Goal: Transaction & Acquisition: Purchase product/service

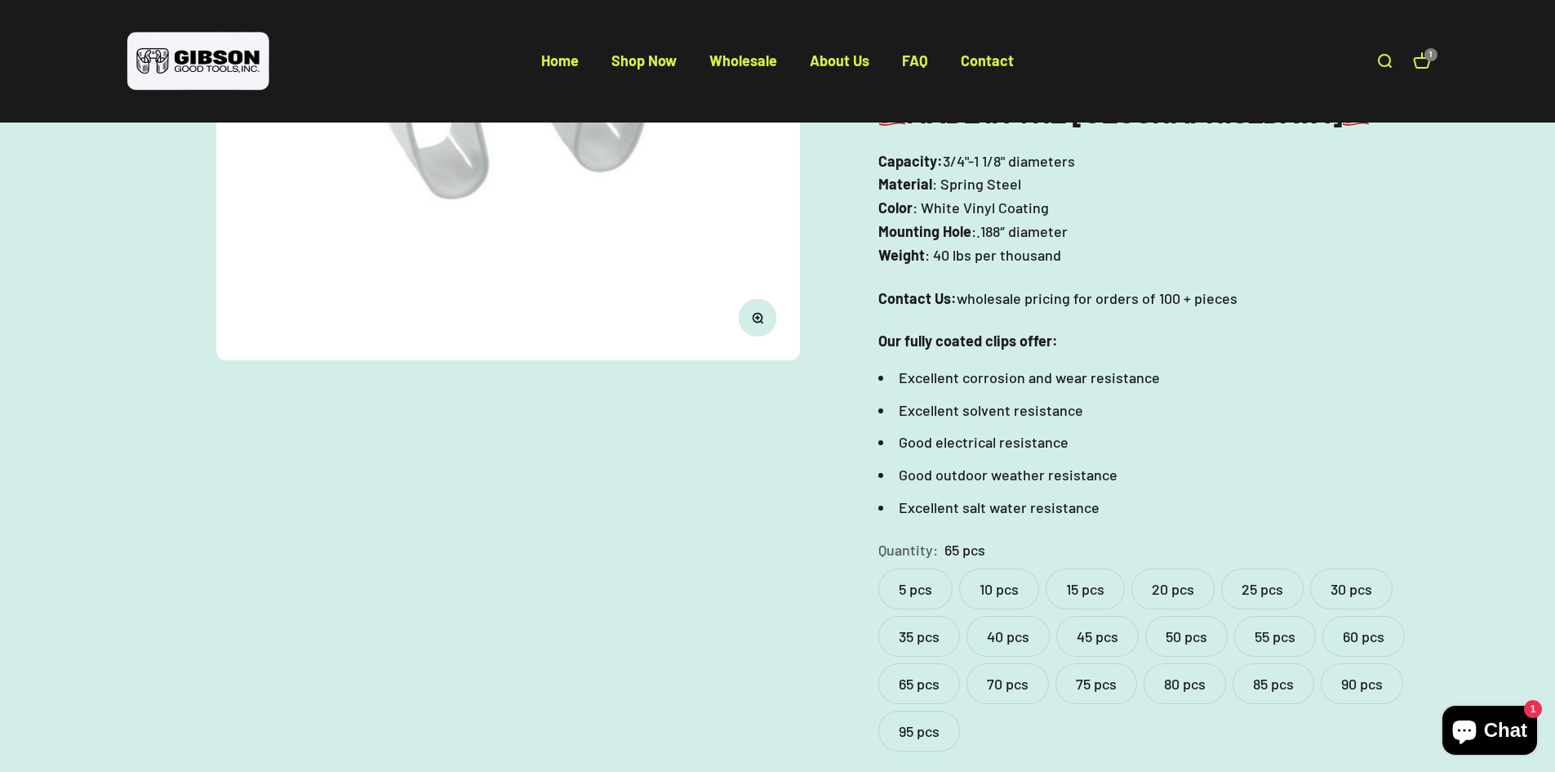
scroll to position [490, 0]
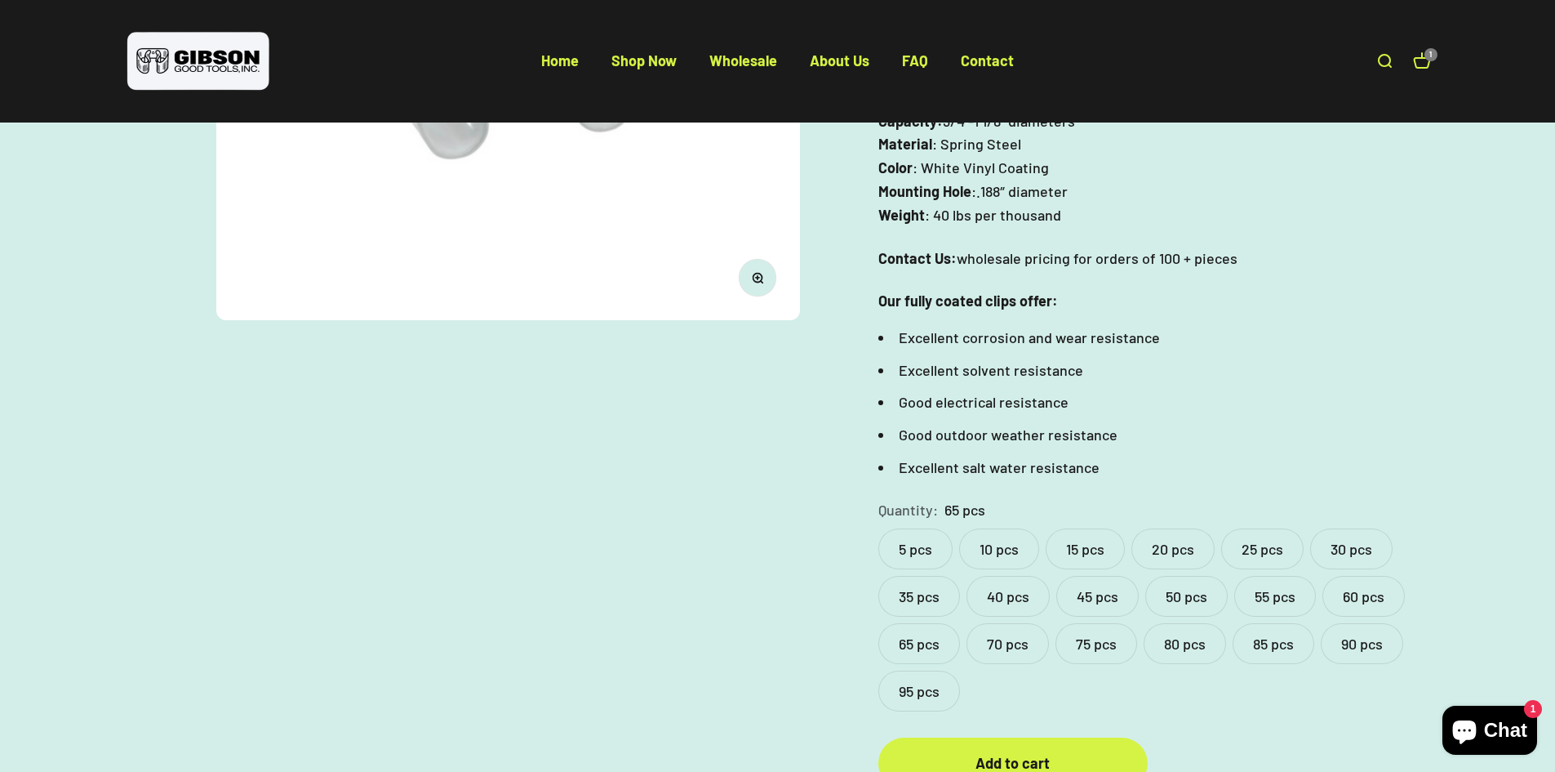
click at [1051, 643] on div "5 pcs 10 pcs 15 pcs 20 pcs 25 pcs 30 pcs 35 pcs 40 pcs 45 pcs 50 pcs 55 pcs 60 …" at bounding box center [1155, 619] width 553 height 183
click at [1190, 576] on label "50 pcs" at bounding box center [1187, 596] width 82 height 41
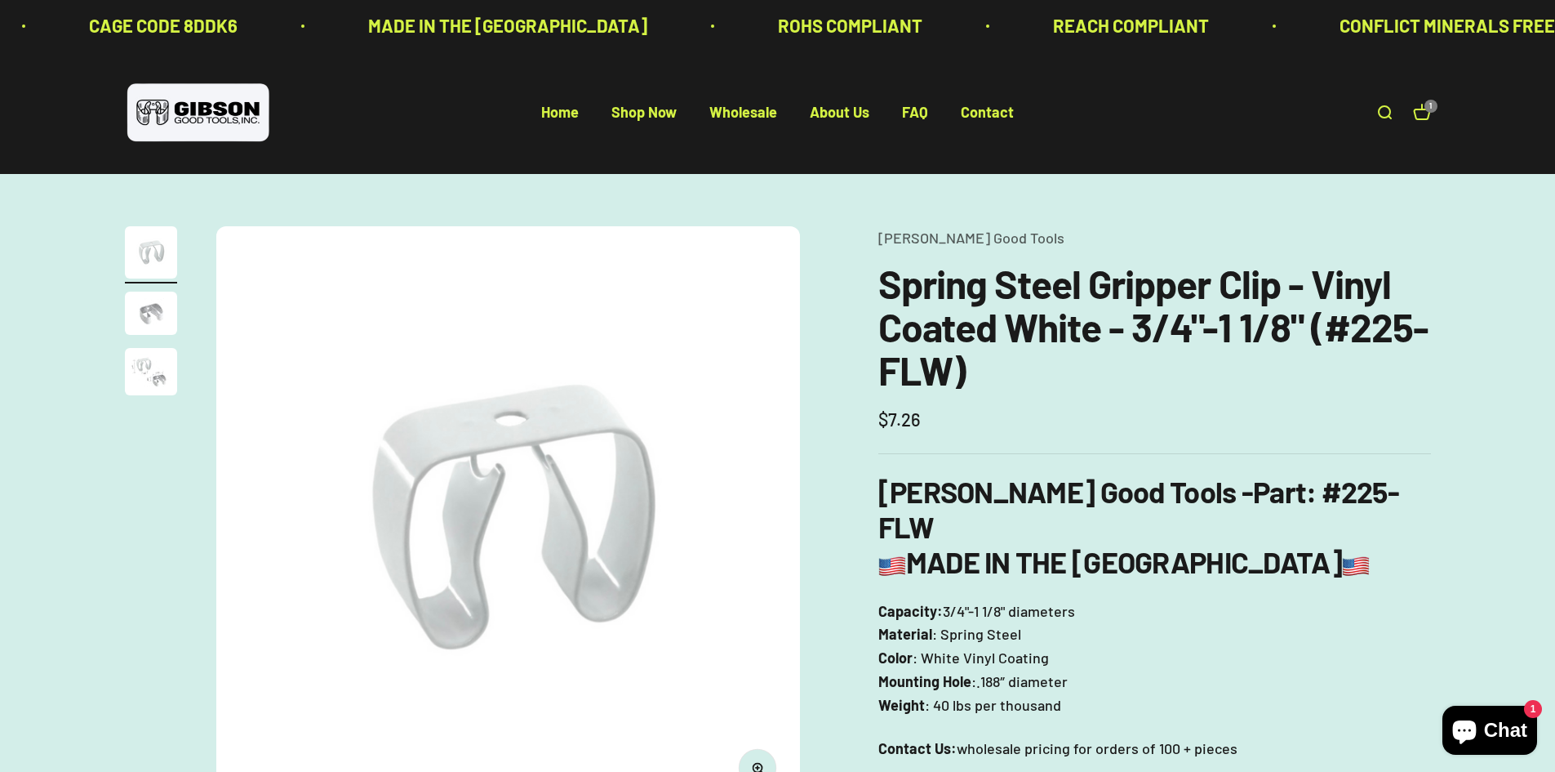
click at [227, 103] on img at bounding box center [198, 112] width 147 height 67
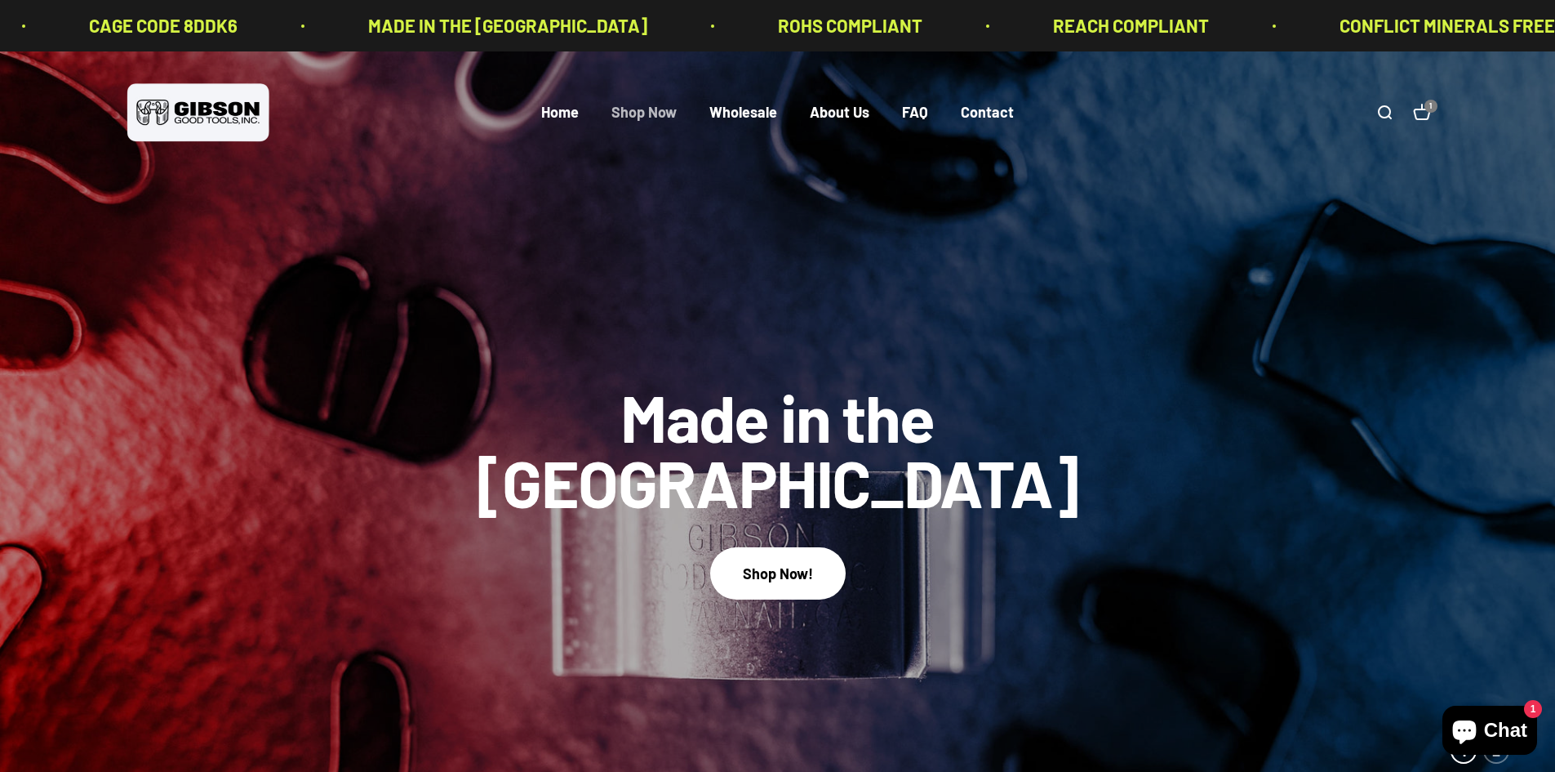
click at [676, 104] on link "Shop Now" at bounding box center [644, 113] width 65 height 18
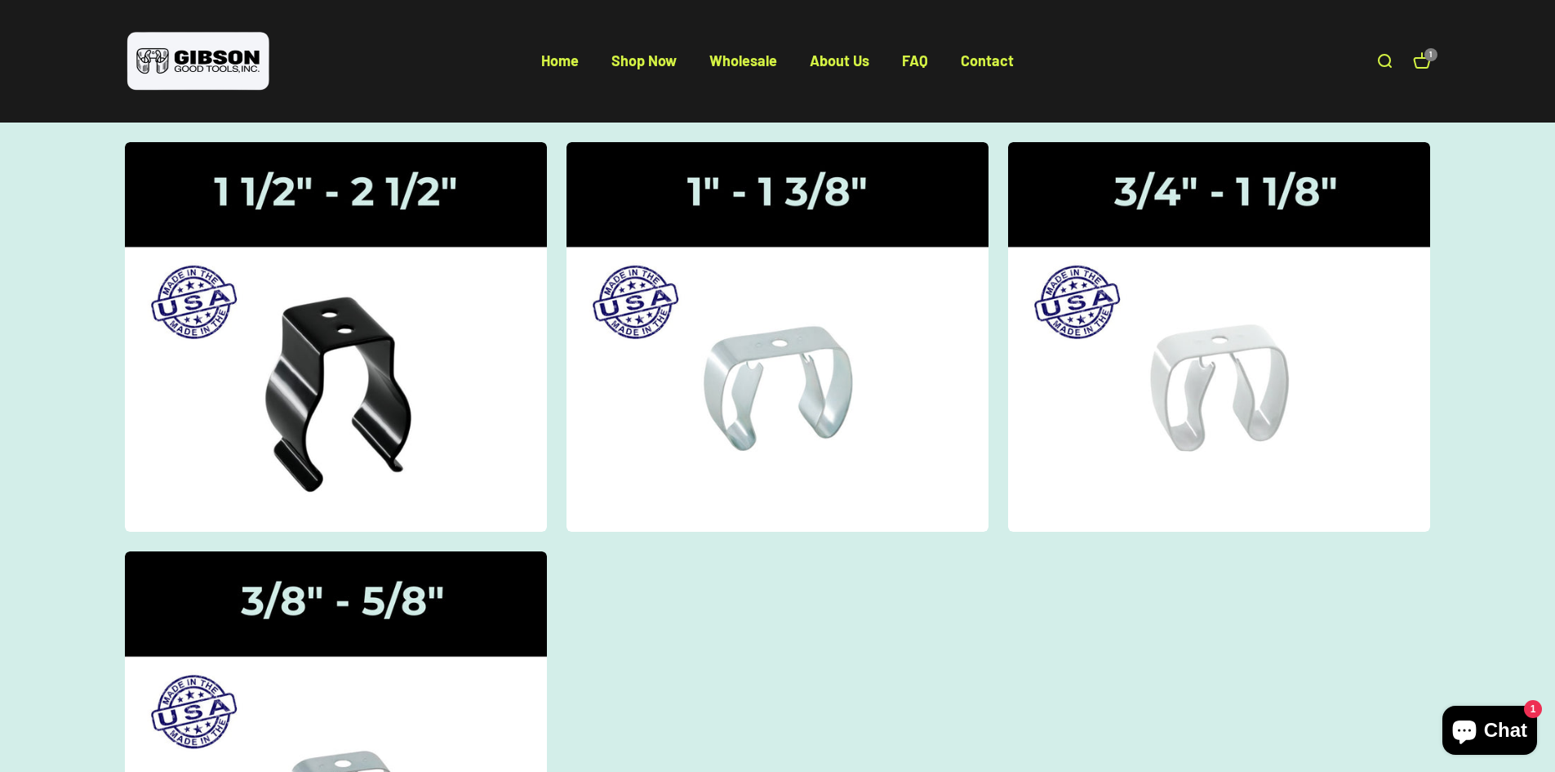
scroll to position [163, 0]
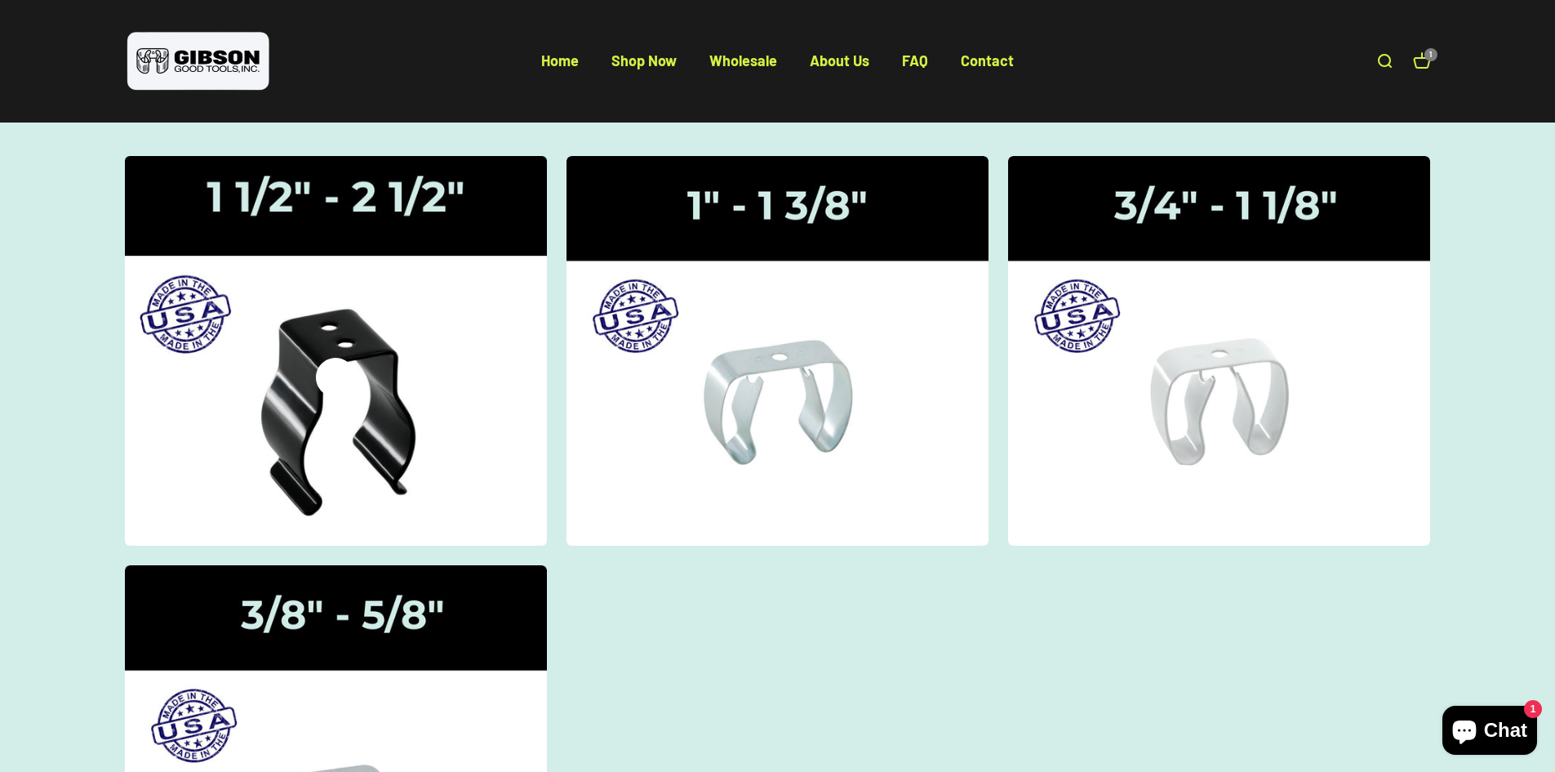
click at [338, 363] on icon at bounding box center [335, 377] width 39 height 39
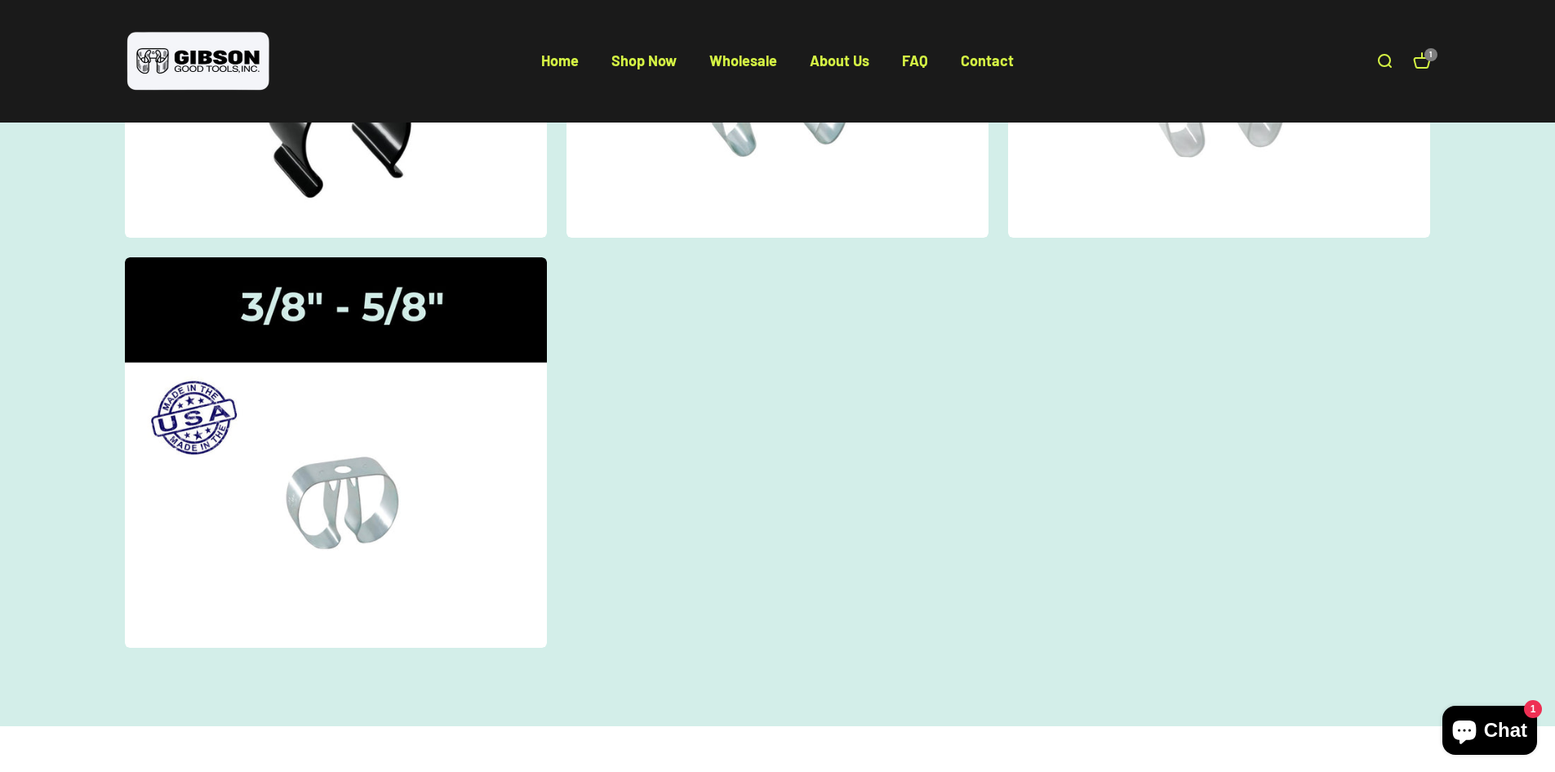
scroll to position [245, 0]
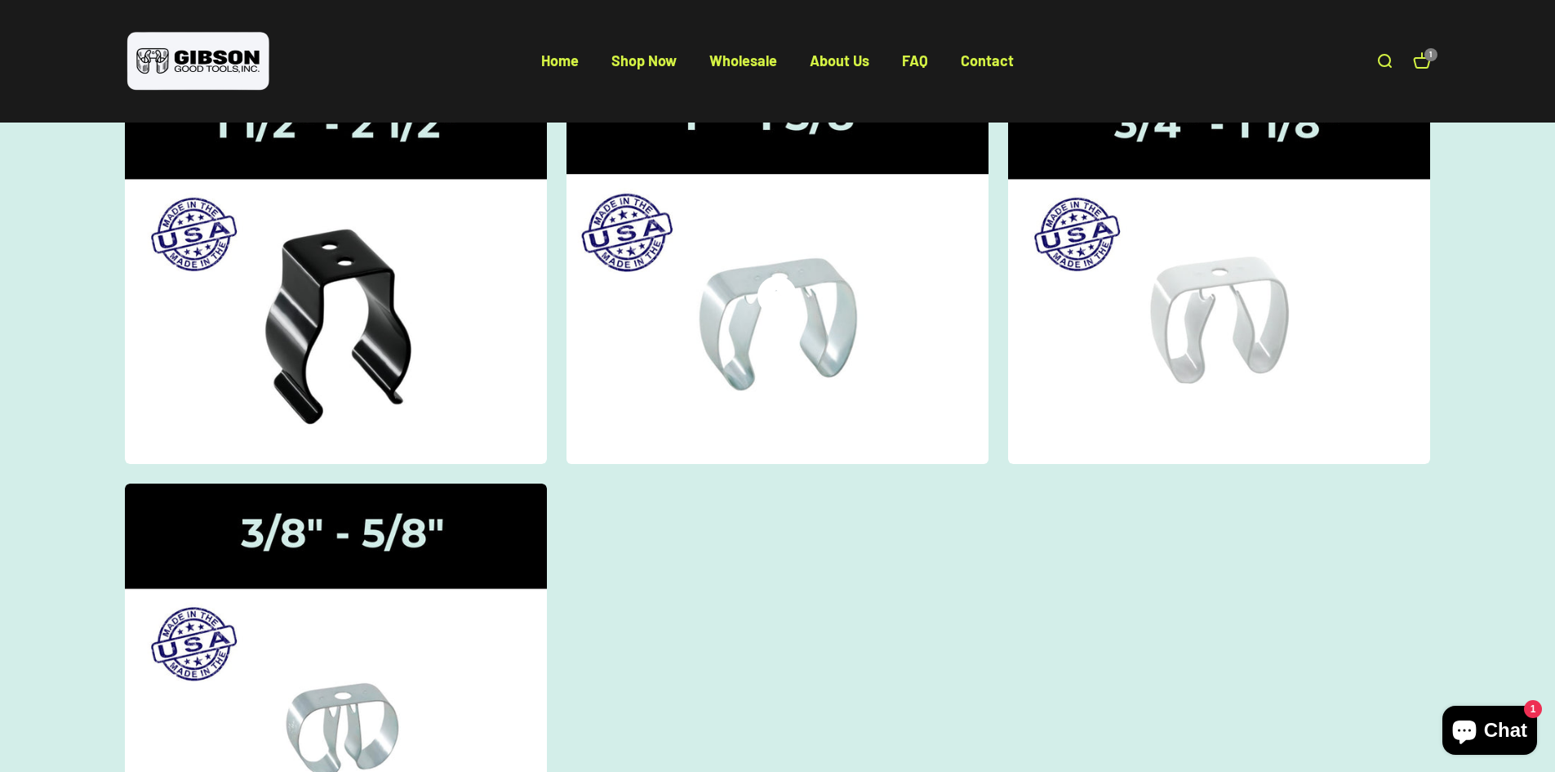
click at [766, 314] on icon at bounding box center [777, 295] width 39 height 39
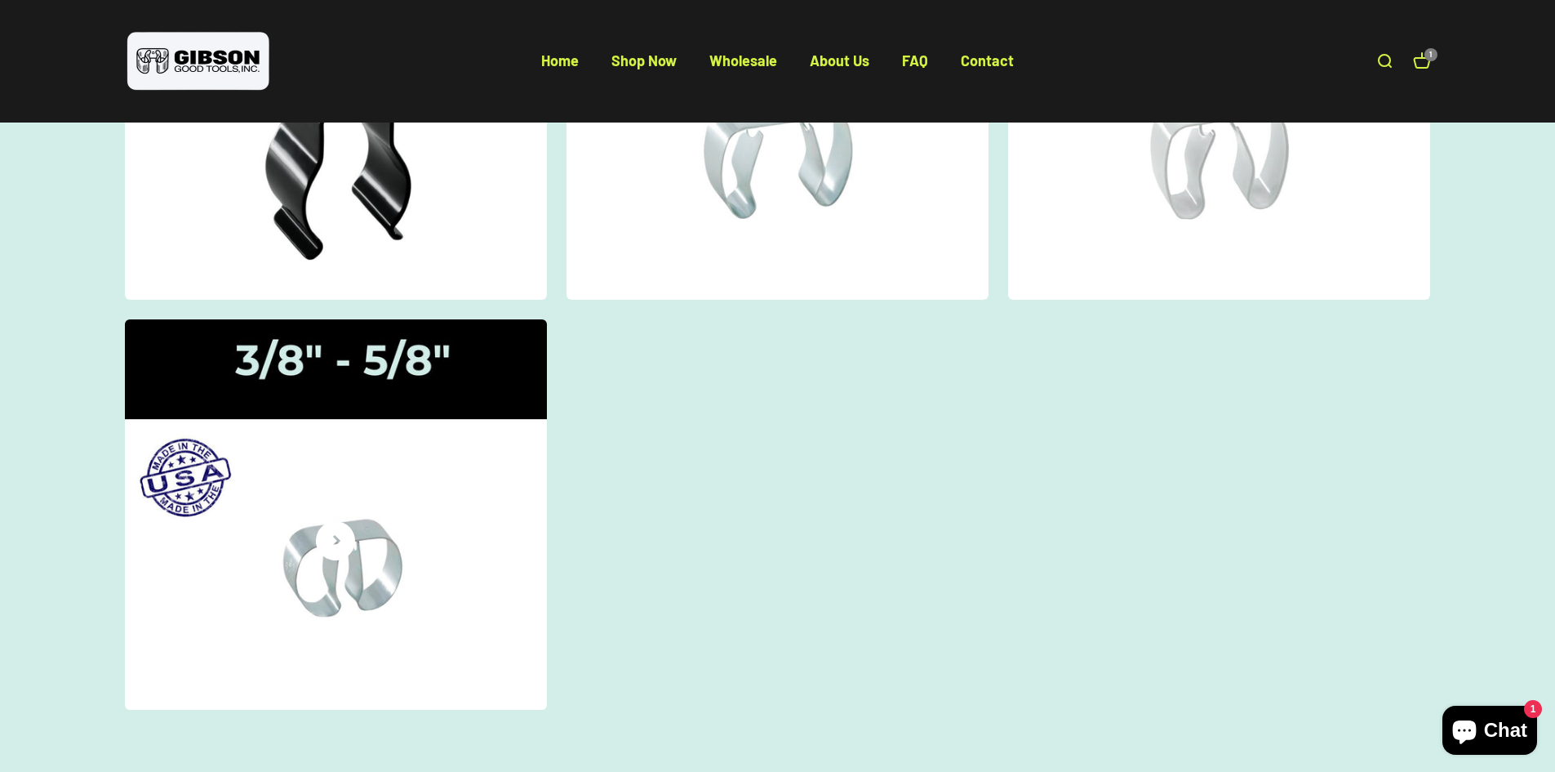
scroll to position [572, 0]
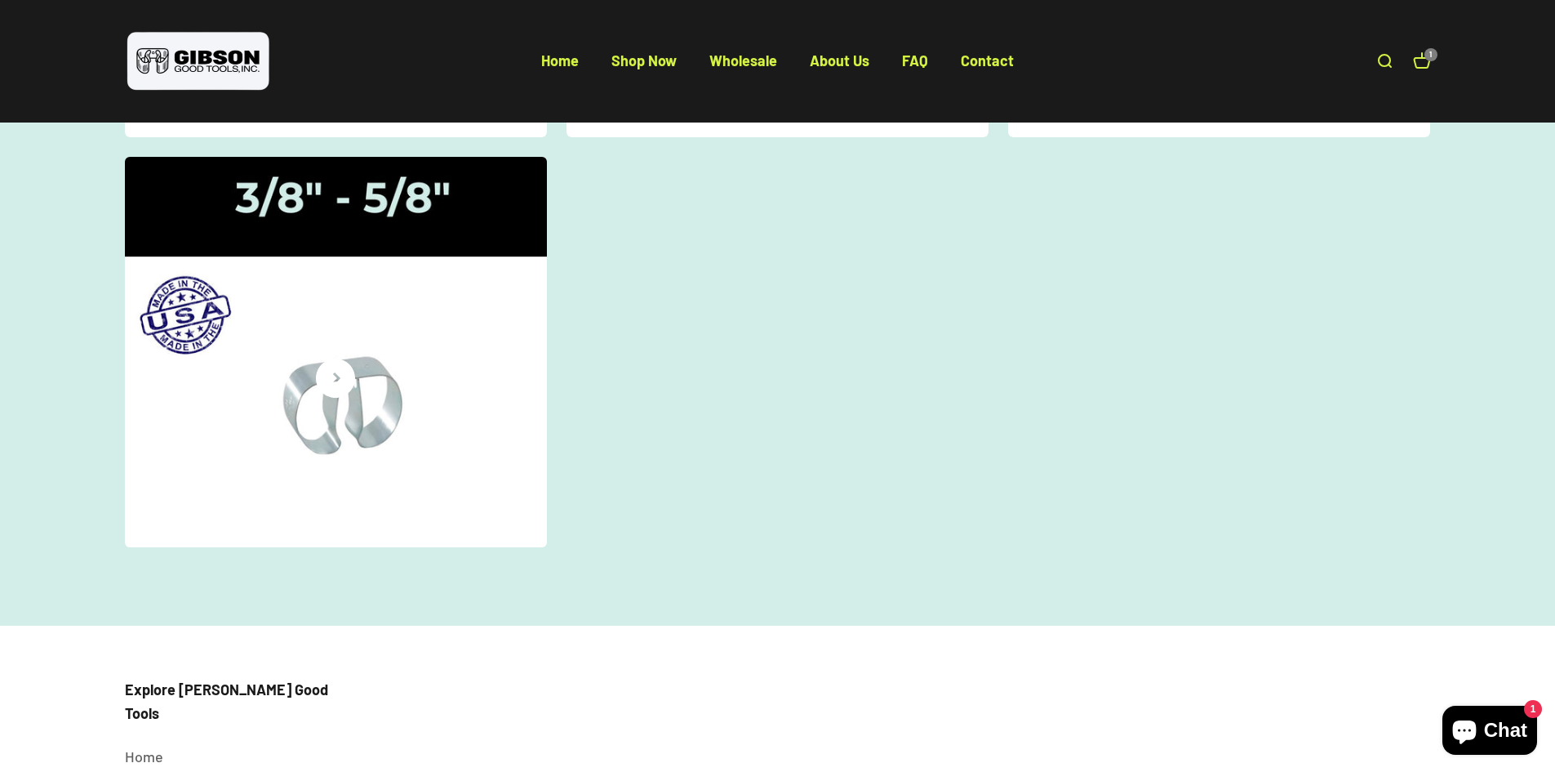
click at [340, 233] on img at bounding box center [335, 351] width 447 height 413
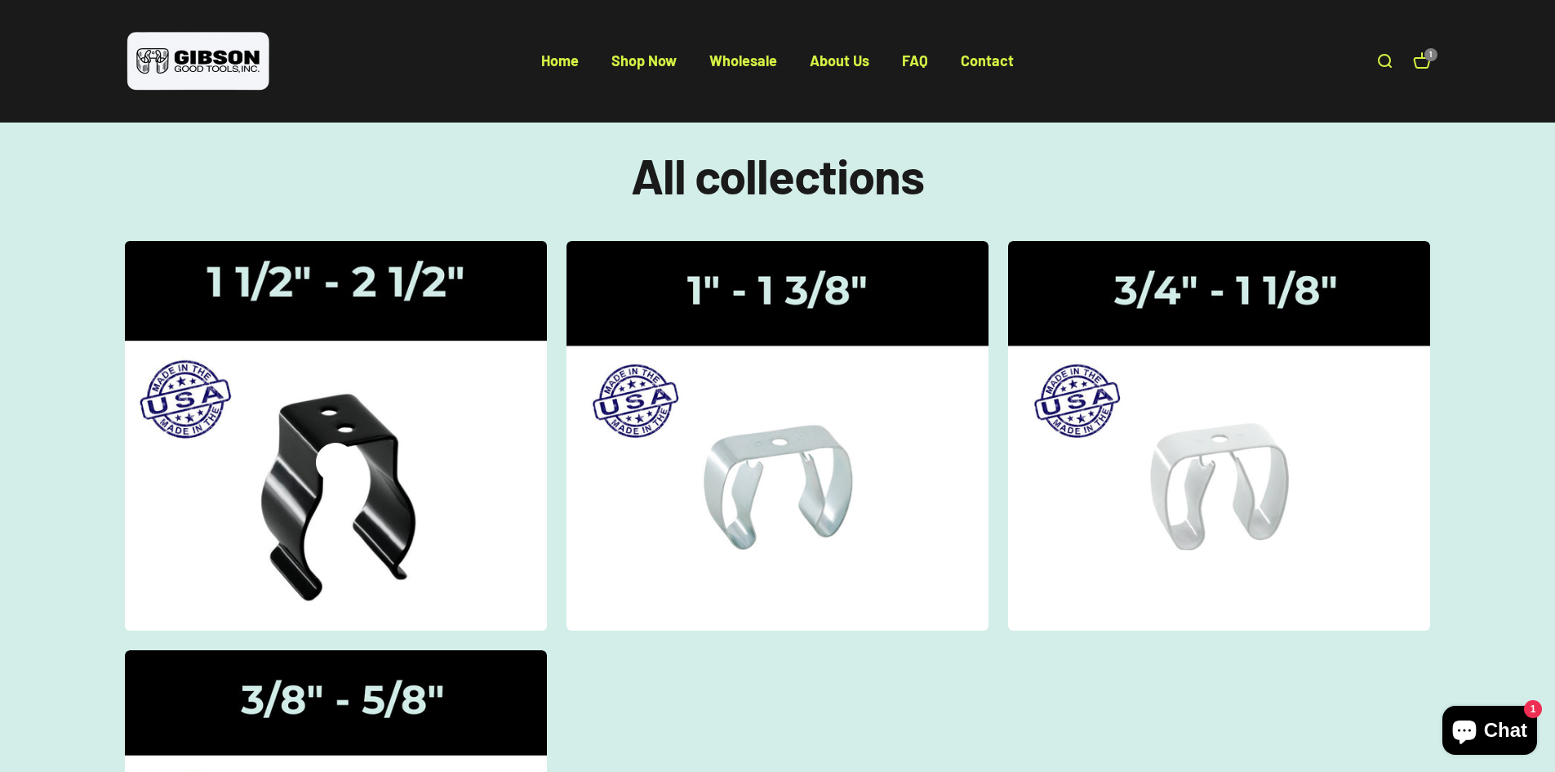
scroll to position [0, 0]
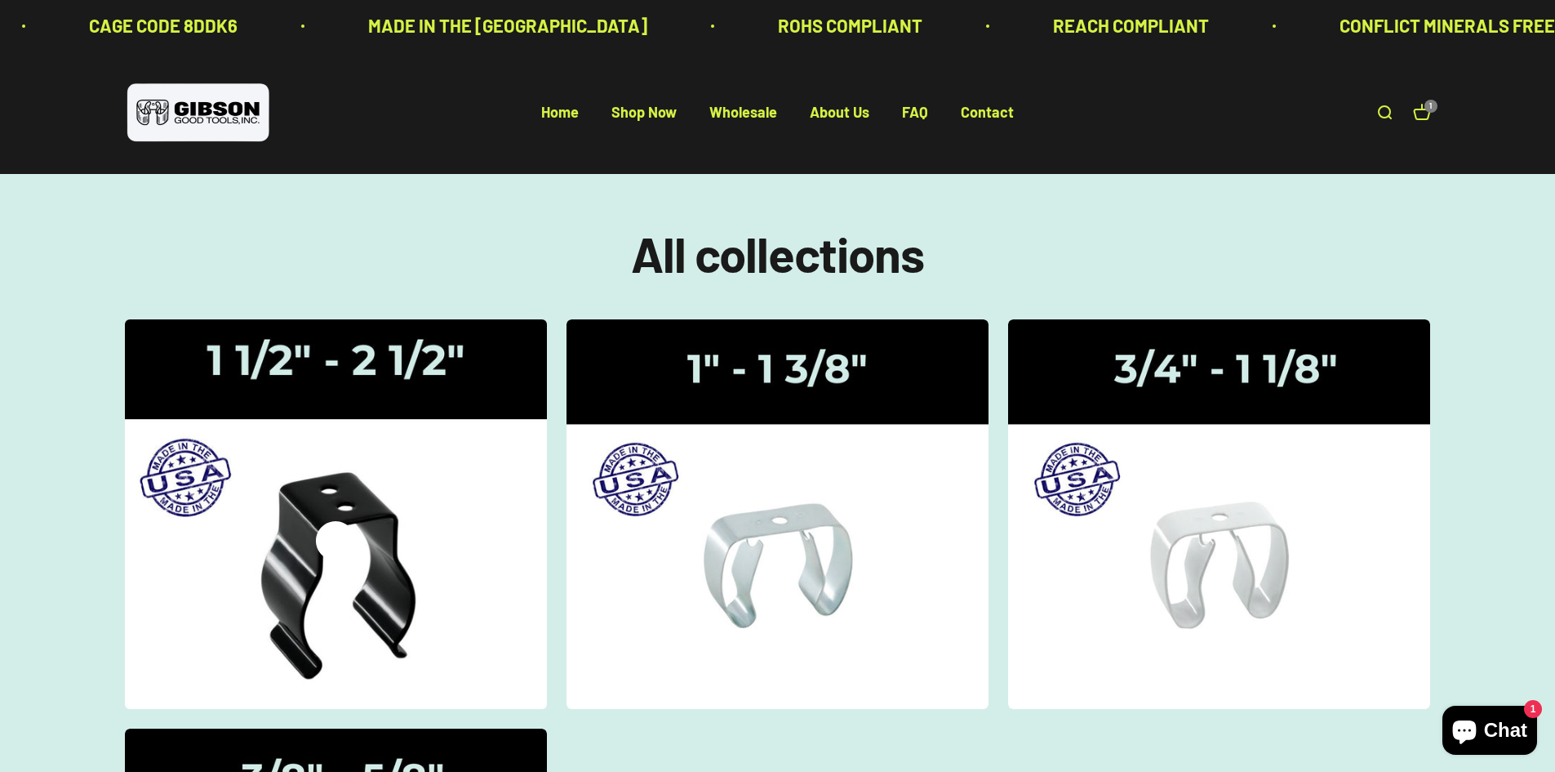
click at [441, 336] on img at bounding box center [335, 513] width 447 height 413
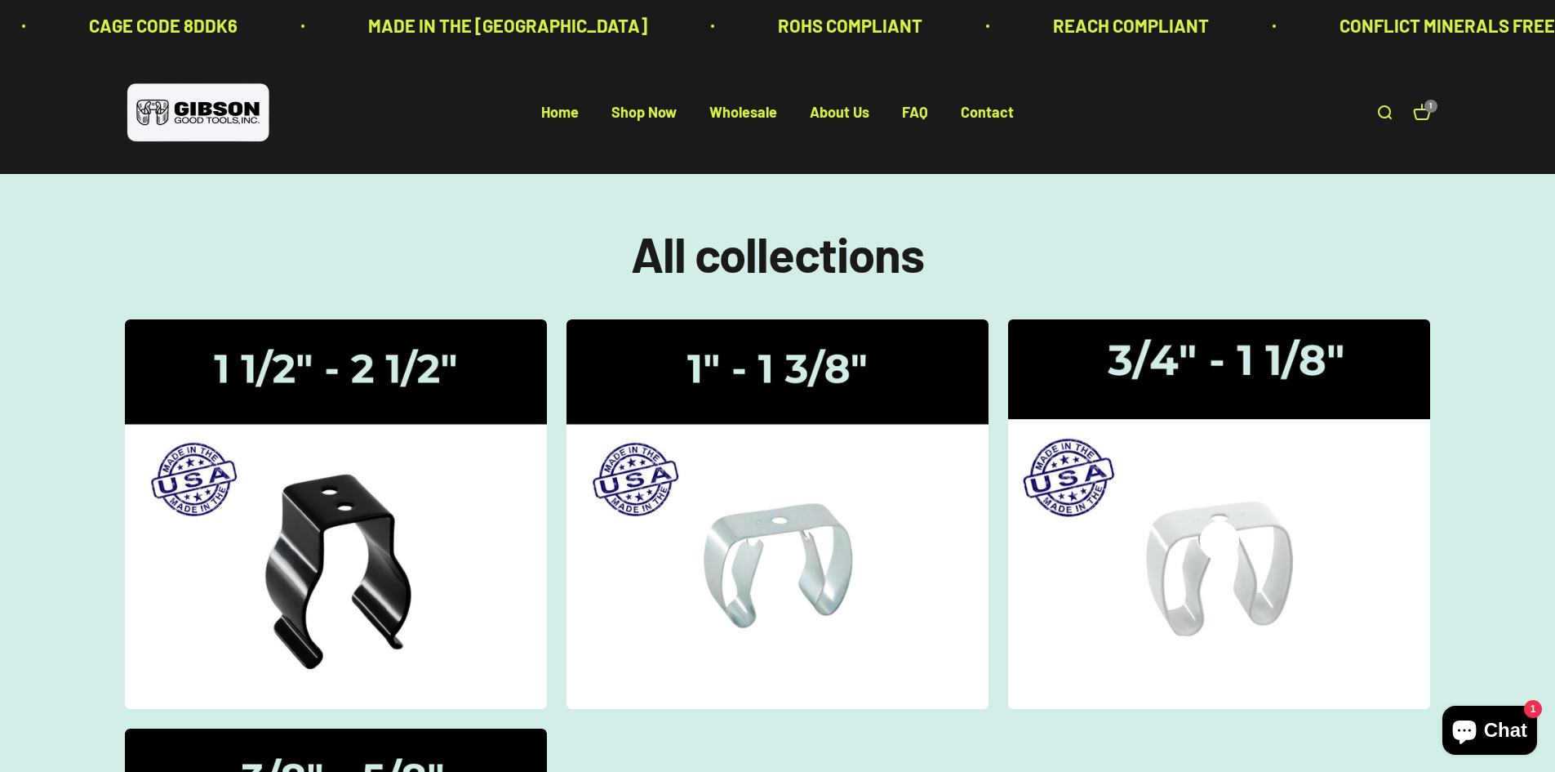
click at [1364, 368] on img at bounding box center [1219, 513] width 447 height 413
click at [1221, 307] on img at bounding box center [1219, 513] width 447 height 413
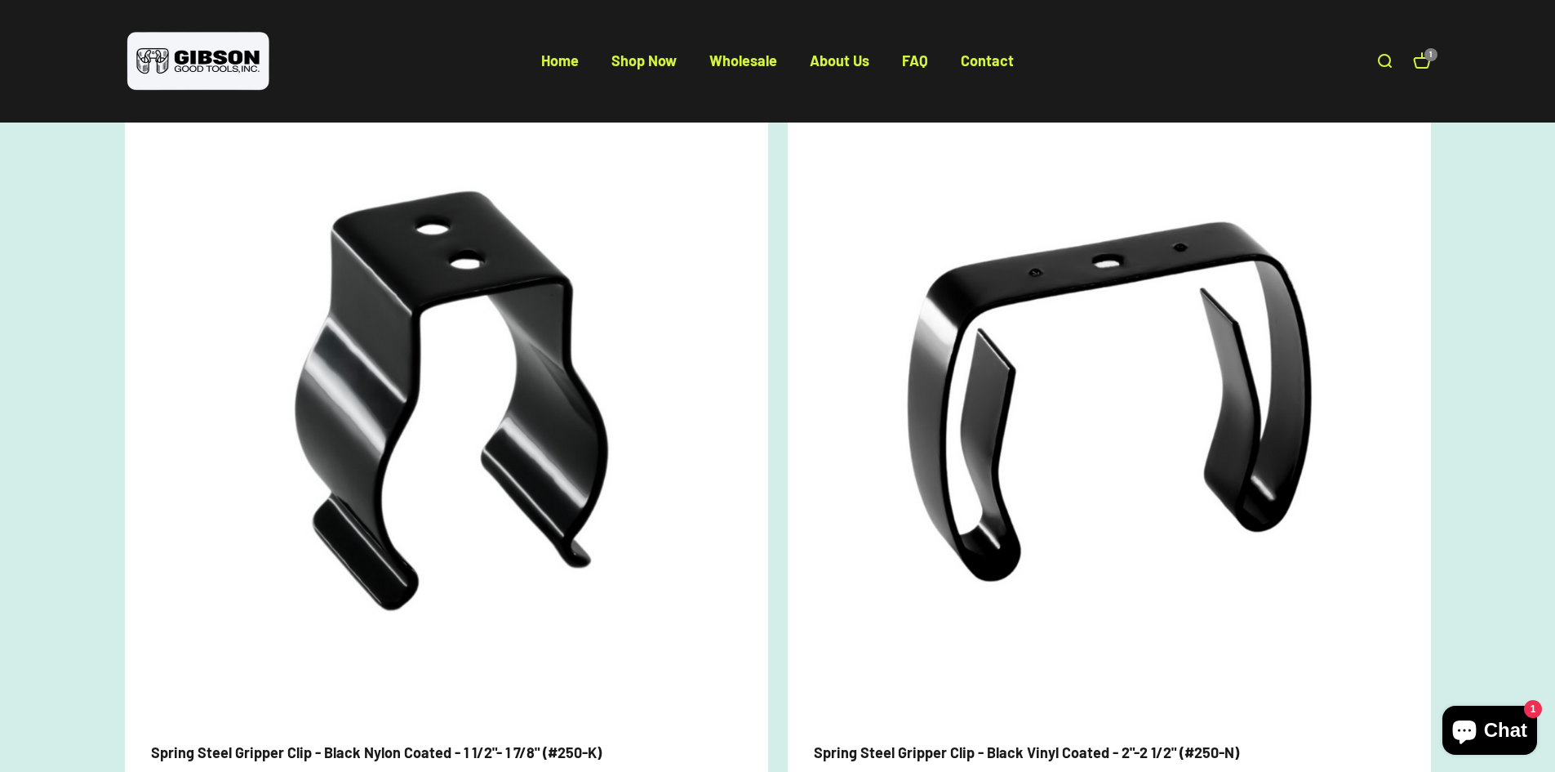
scroll to position [163, 0]
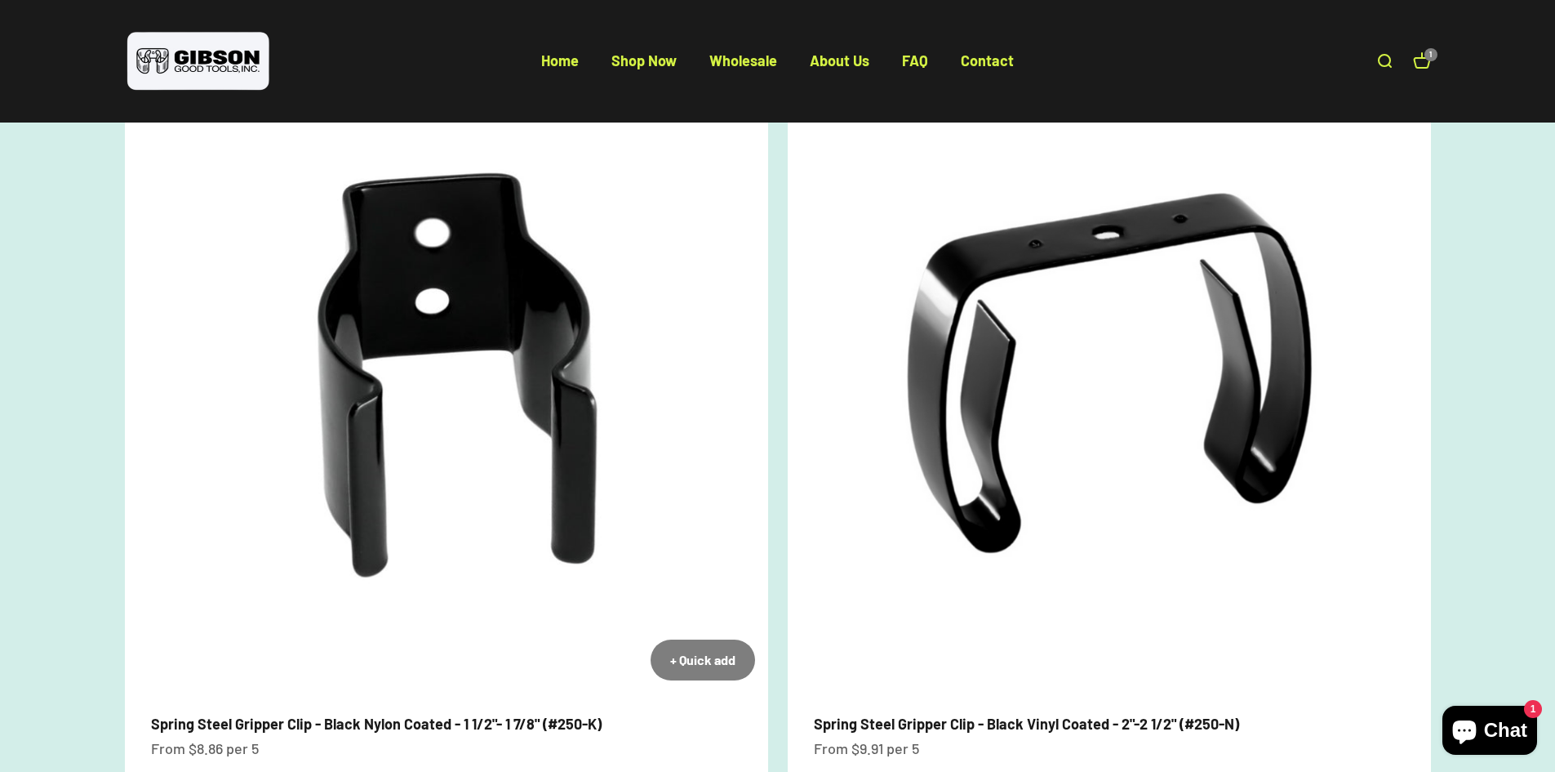
click at [513, 376] on img at bounding box center [446, 371] width 643 height 643
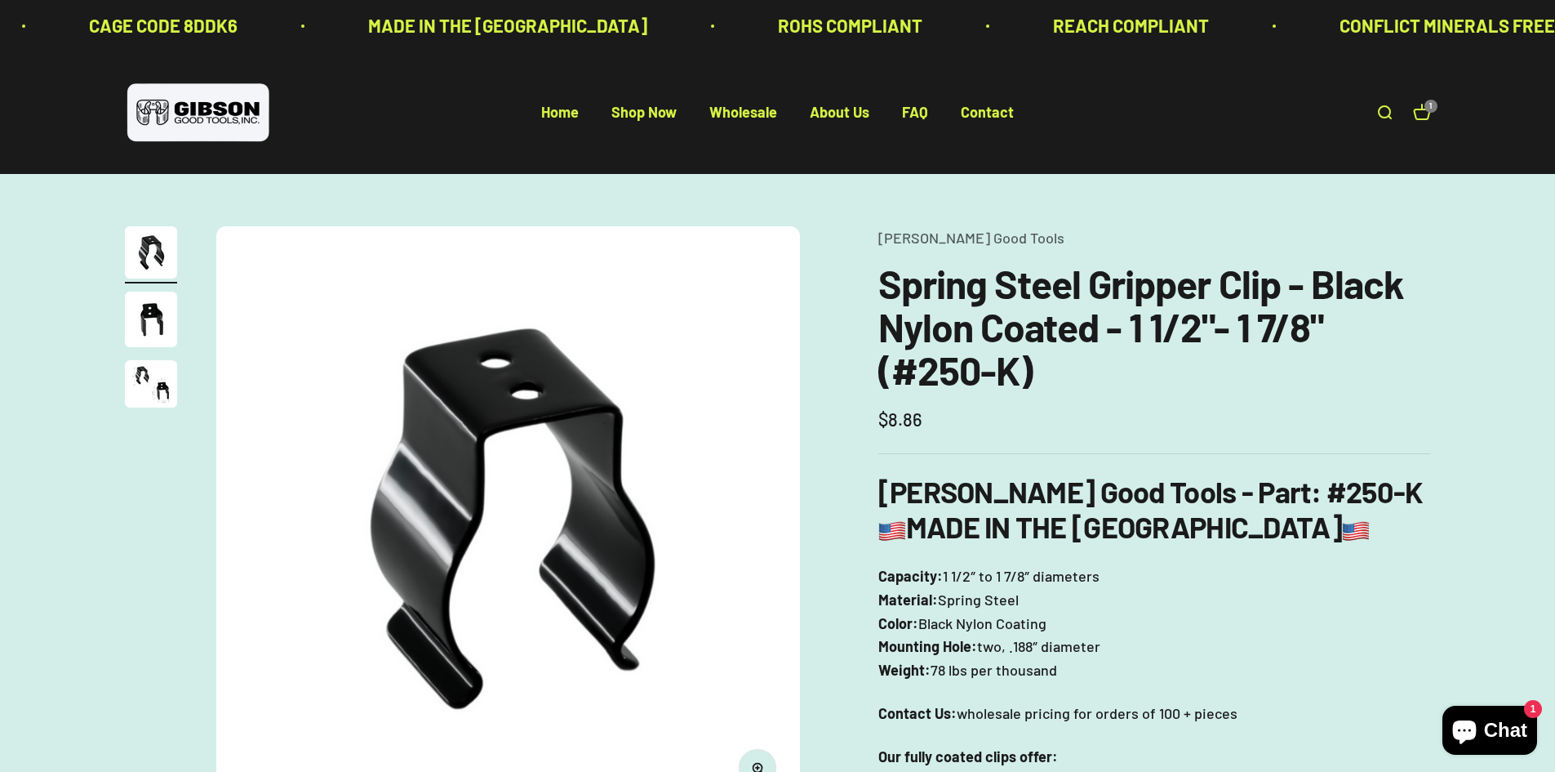
scroll to position [82, 0]
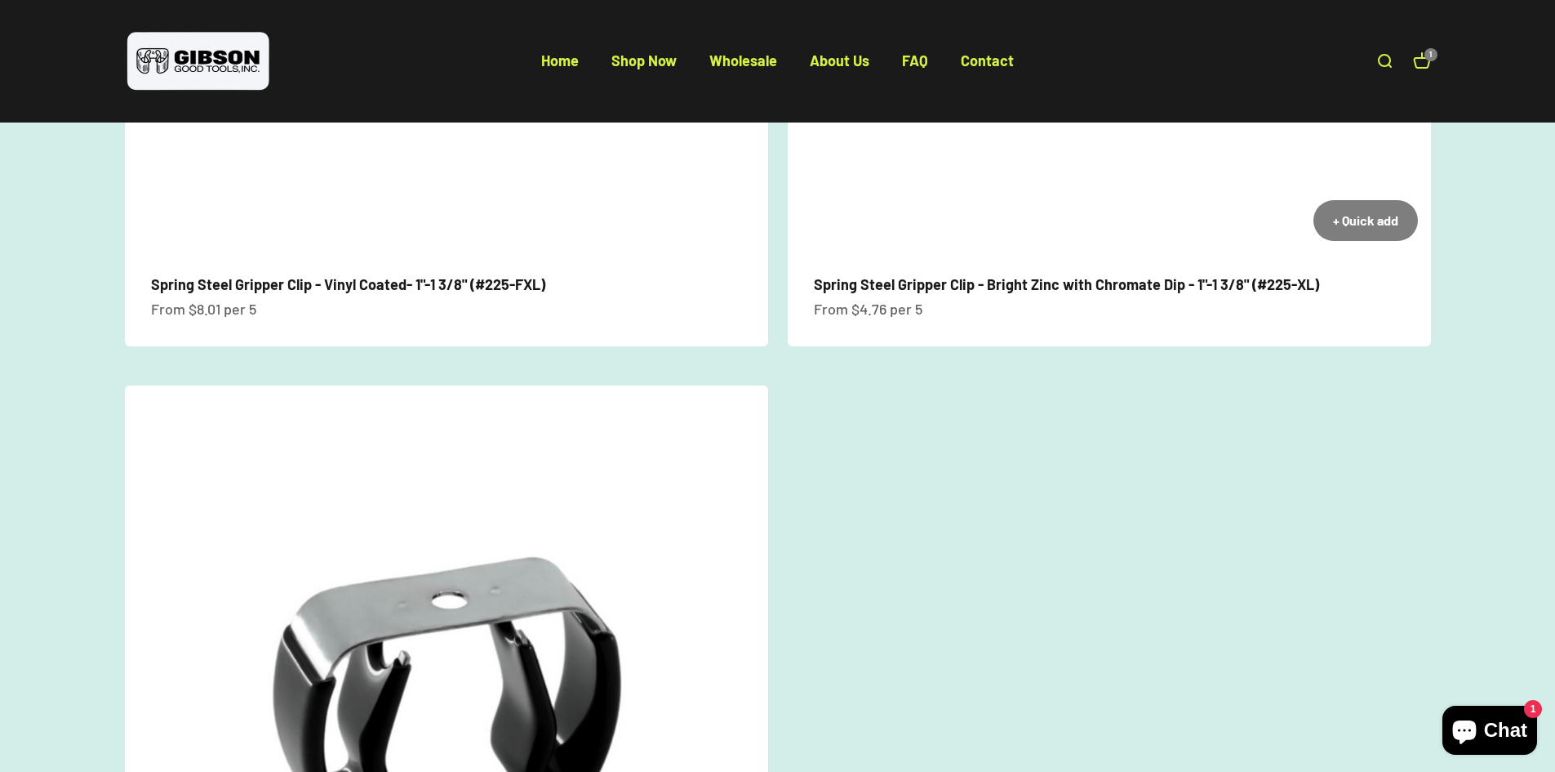
scroll to position [816, 0]
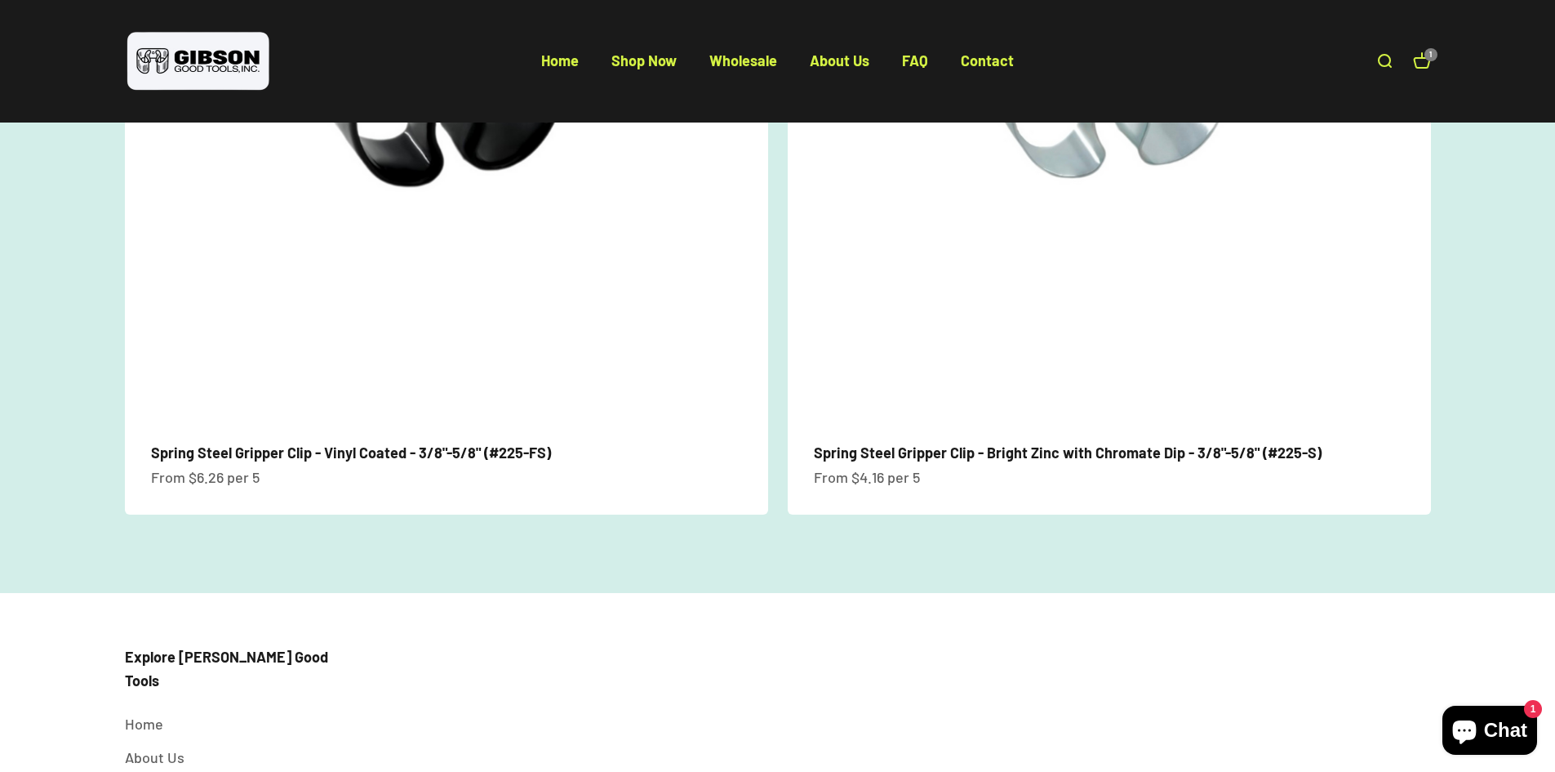
scroll to position [368, 0]
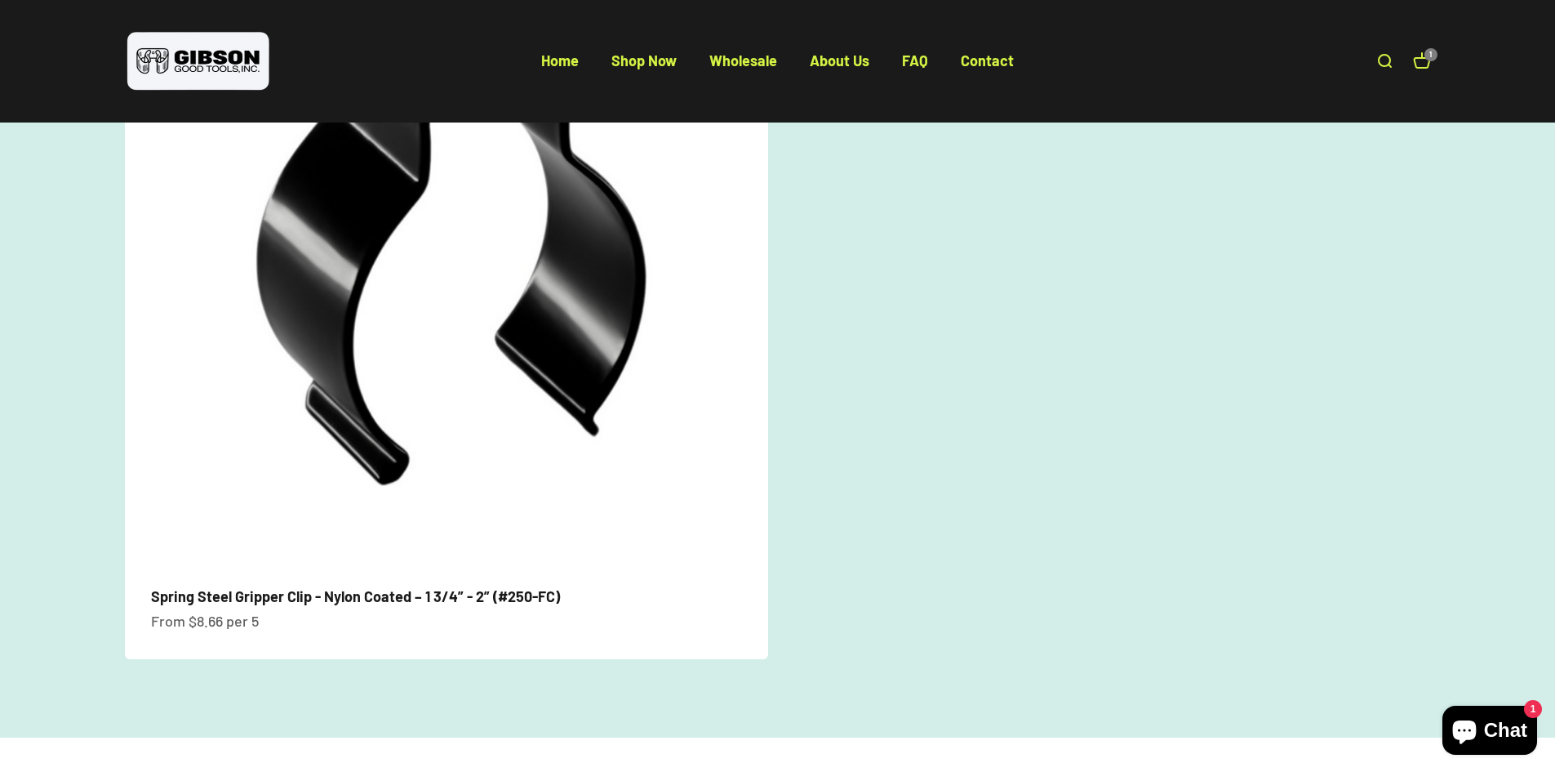
scroll to position [1061, 0]
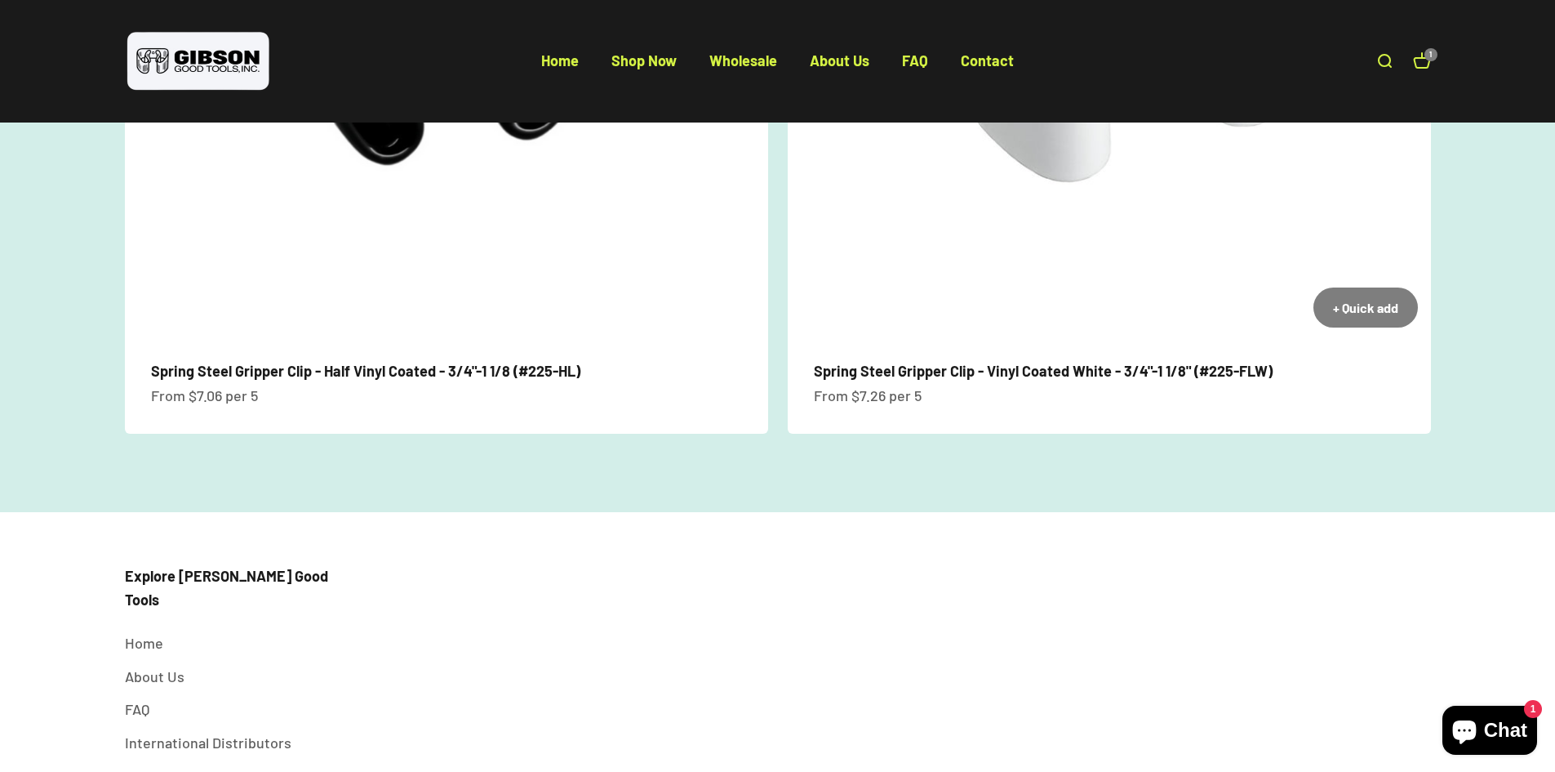
scroll to position [1388, 0]
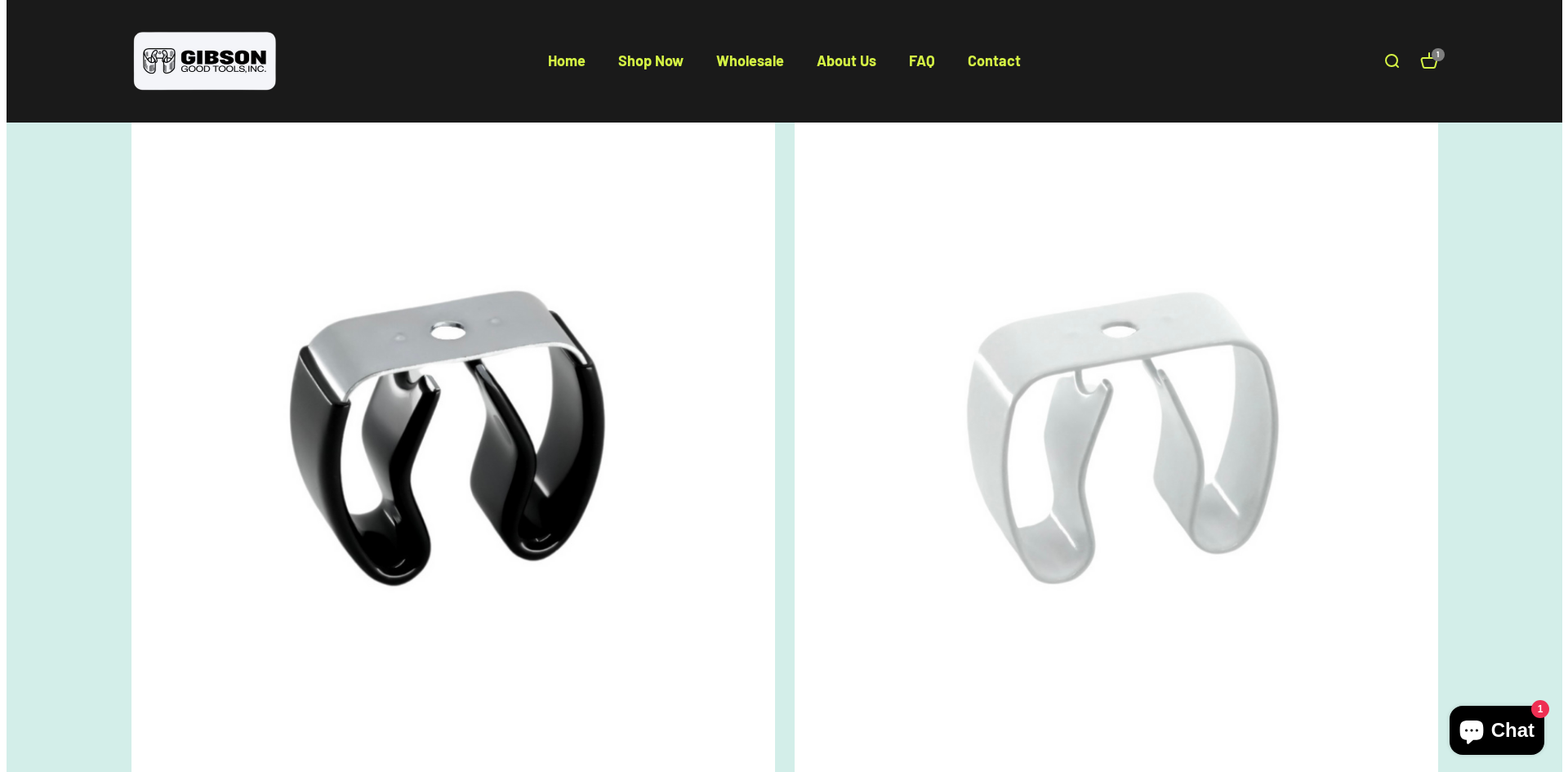
scroll to position [1225, 0]
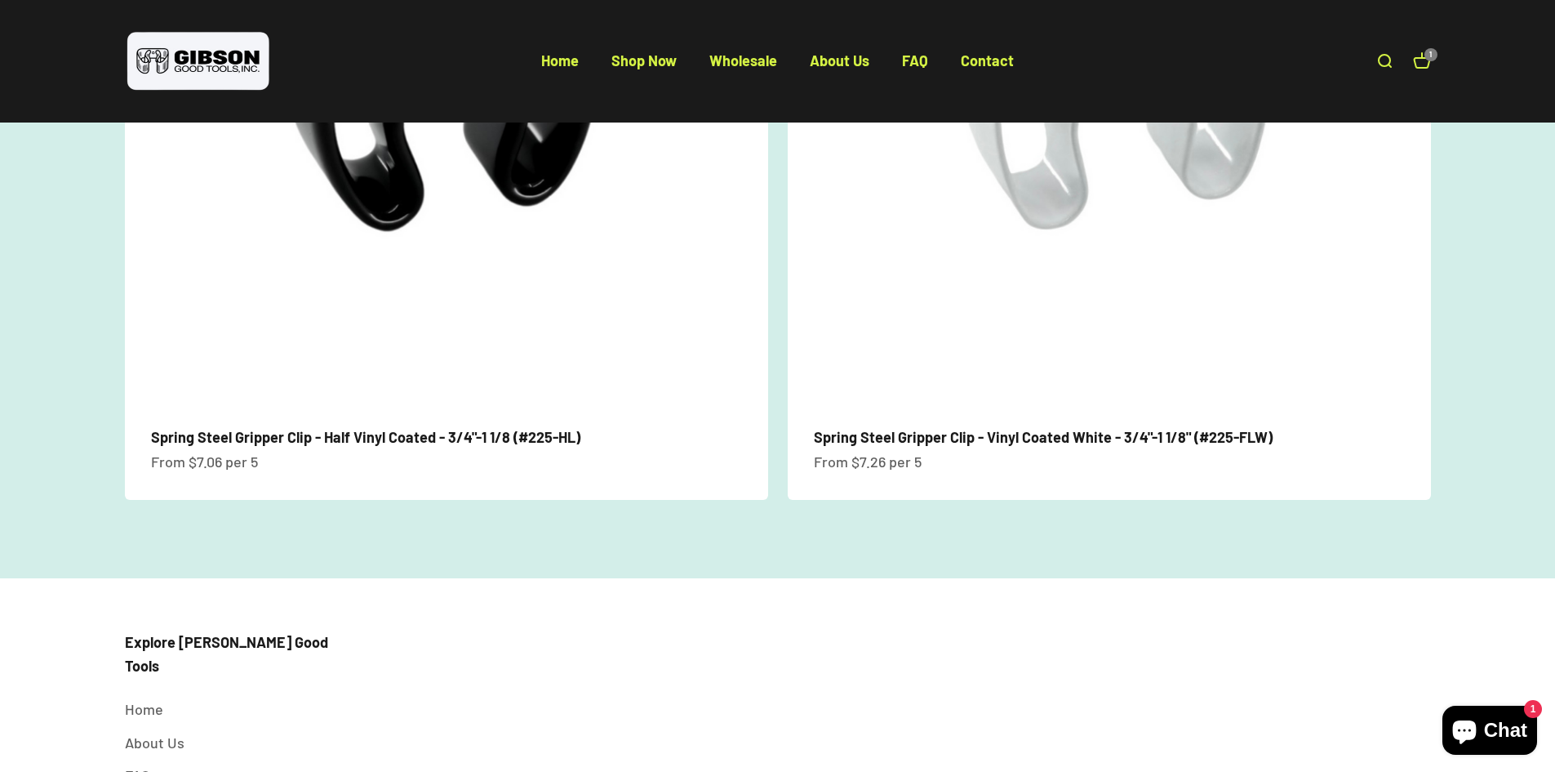
click at [1377, 54] on link "Open search" at bounding box center [1385, 61] width 18 height 18
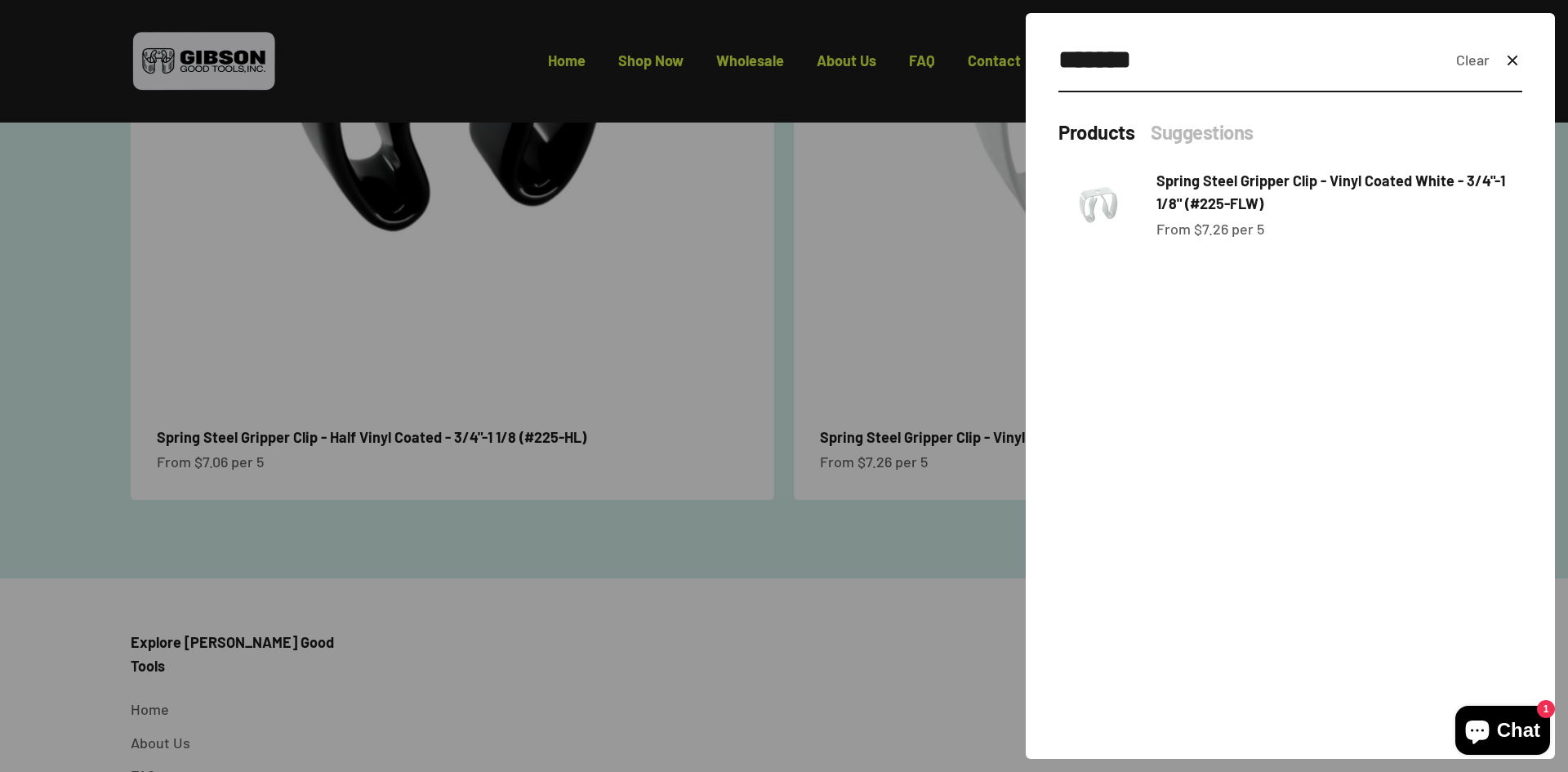
type input "*******"
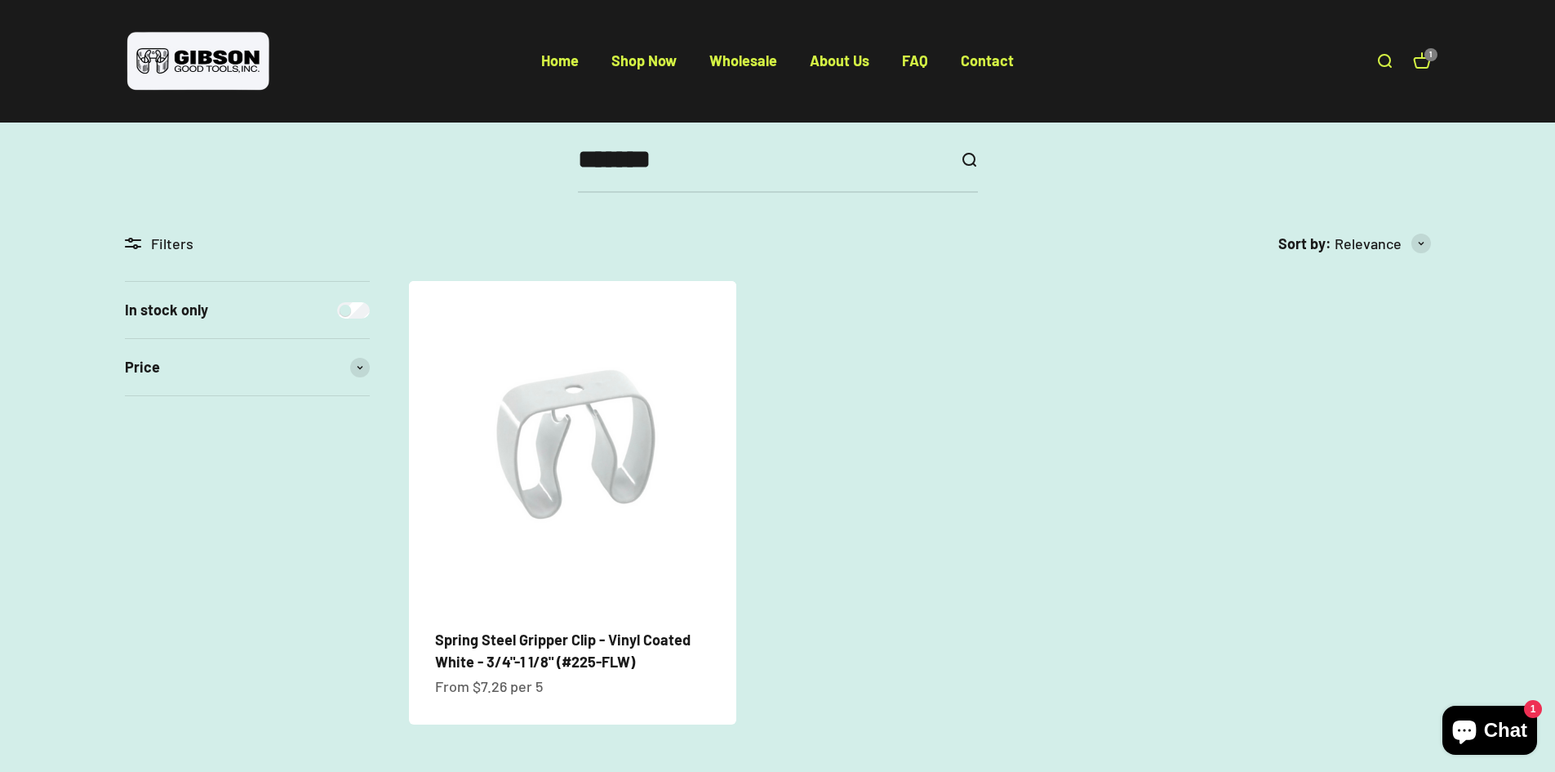
scroll to position [245, 0]
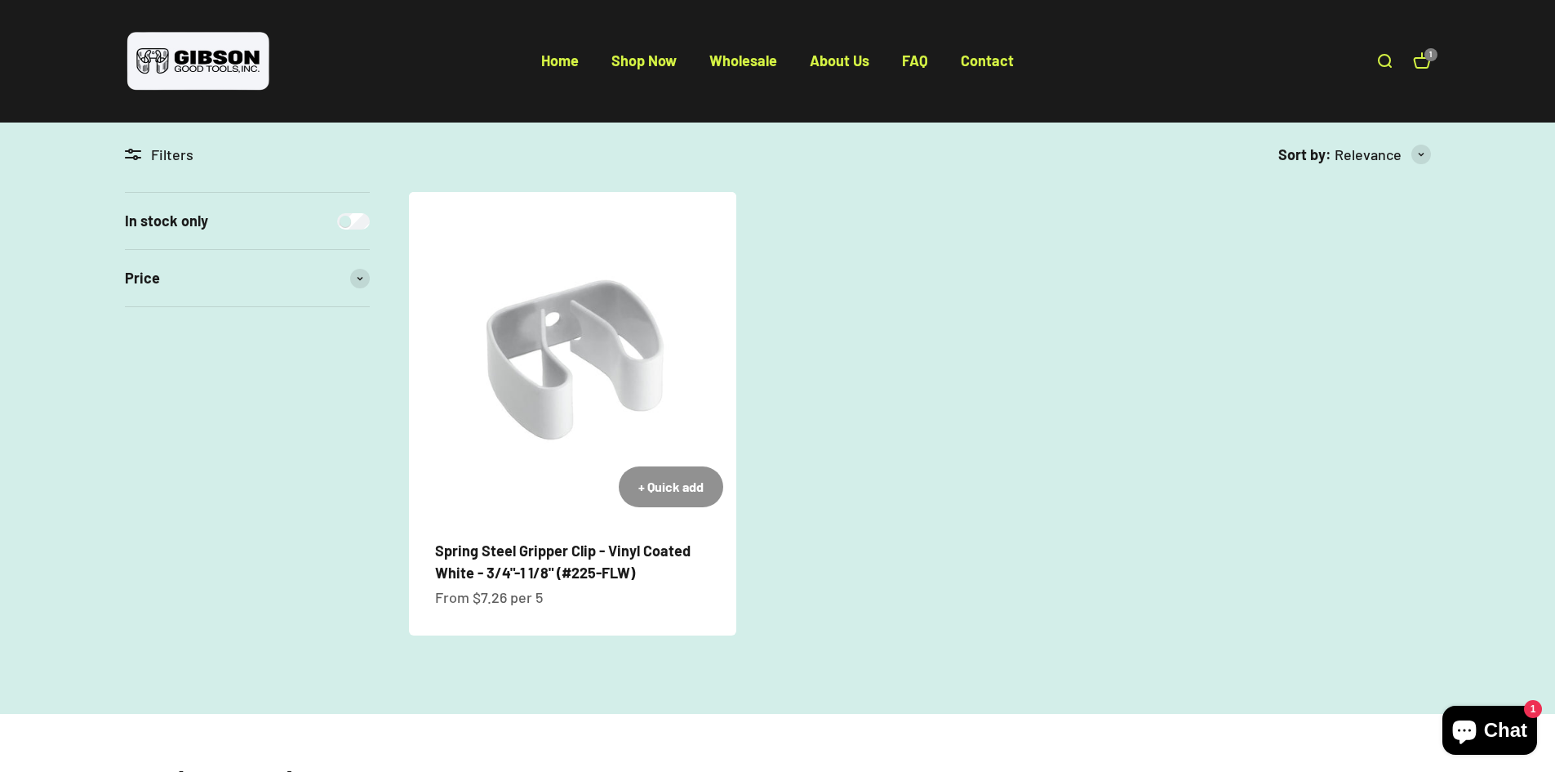
click at [697, 496] on div "+ Quick add" at bounding box center [670, 486] width 65 height 21
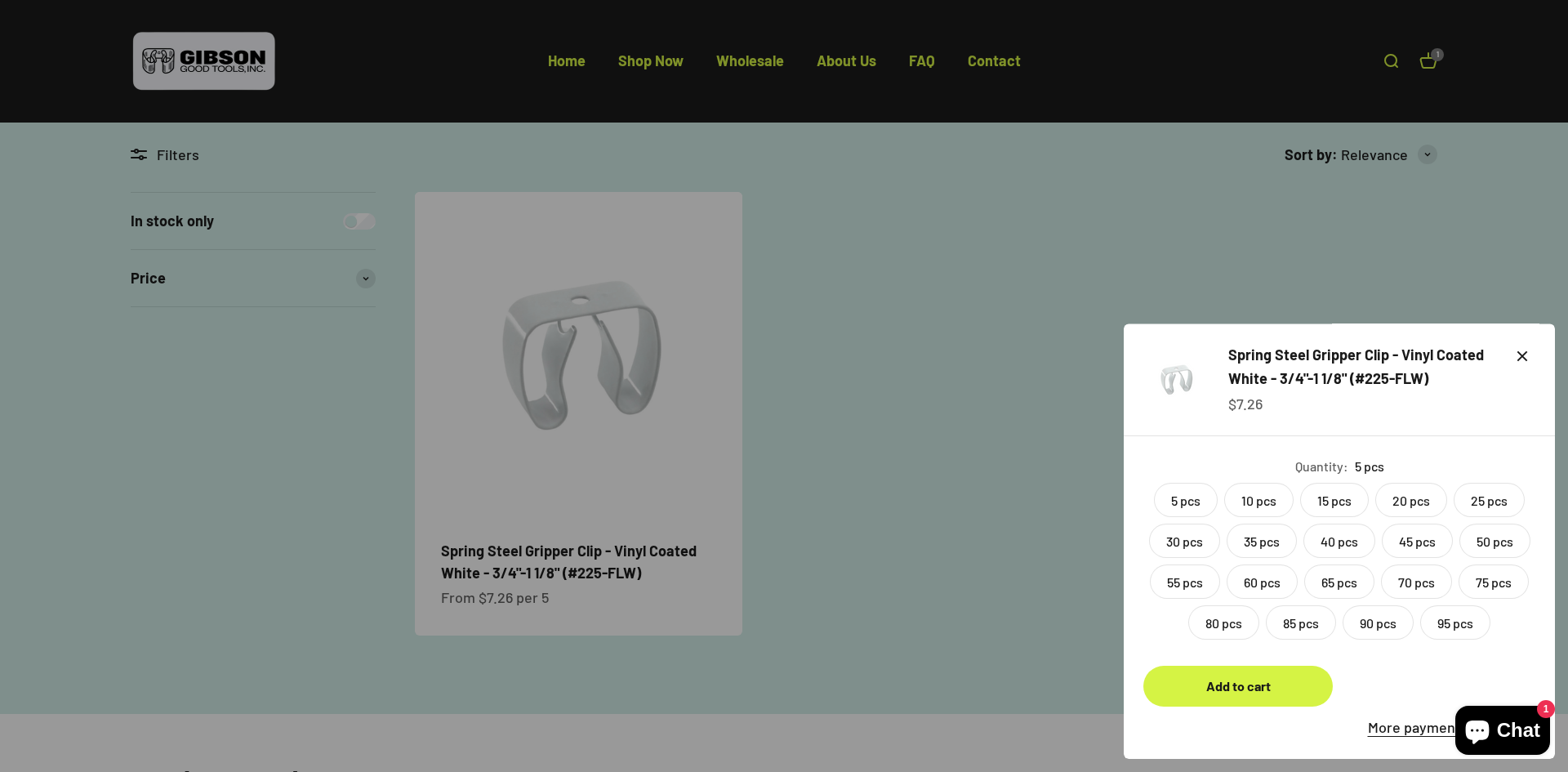
drag, startPoint x: 1364, startPoint y: 248, endPoint x: 1405, endPoint y: 247, distance: 41.6
click at [1372, 248] on div at bounding box center [784, 386] width 1568 height 772
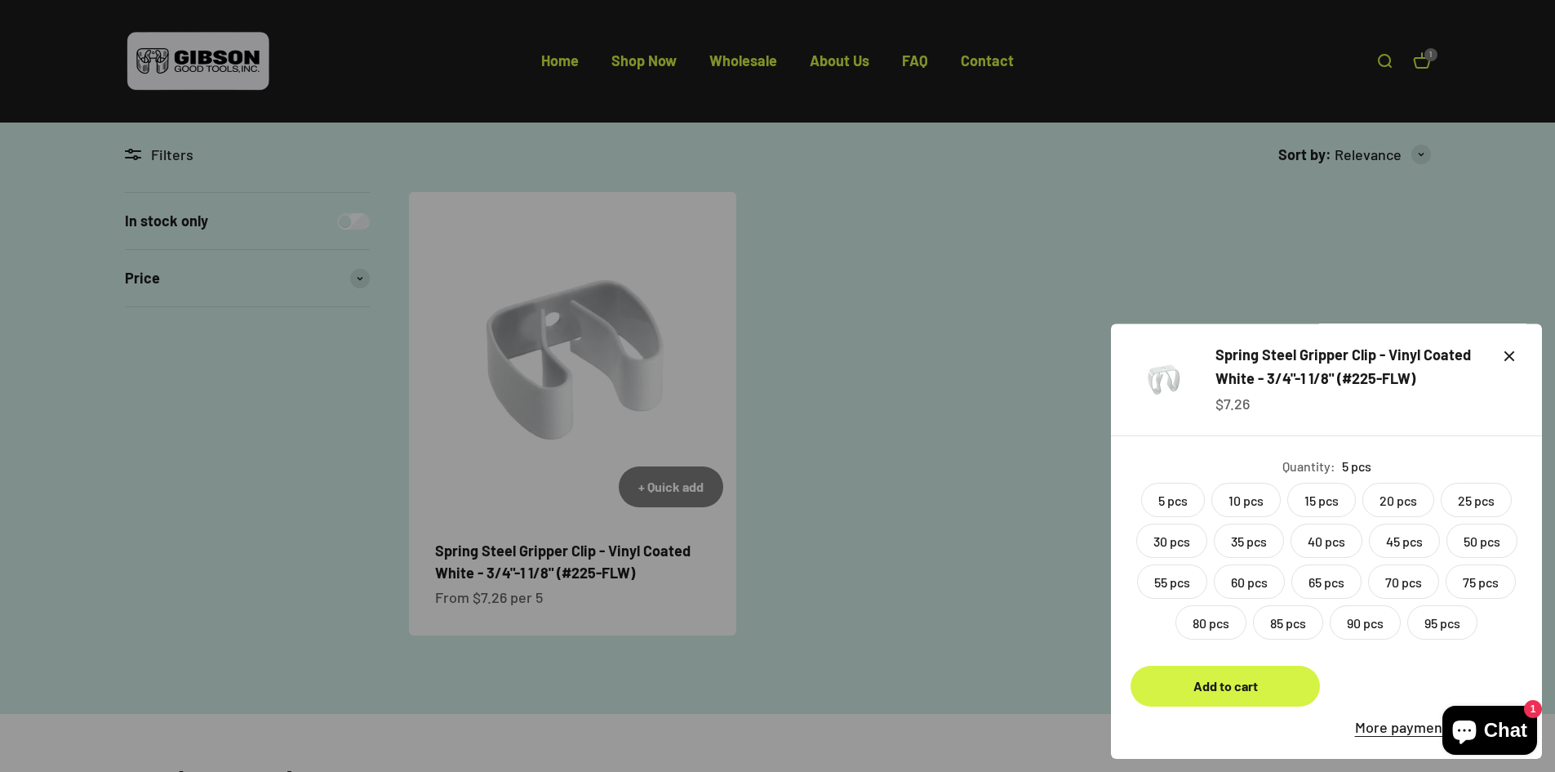
click at [534, 371] on img at bounding box center [572, 355] width 327 height 327
